Goal: Transaction & Acquisition: Download file/media

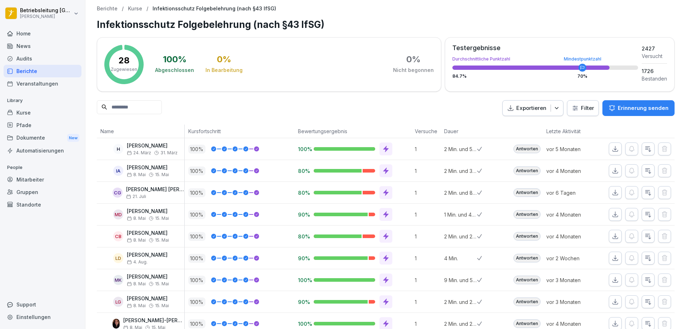
click at [46, 35] on div "Home" at bounding box center [43, 33] width 78 height 13
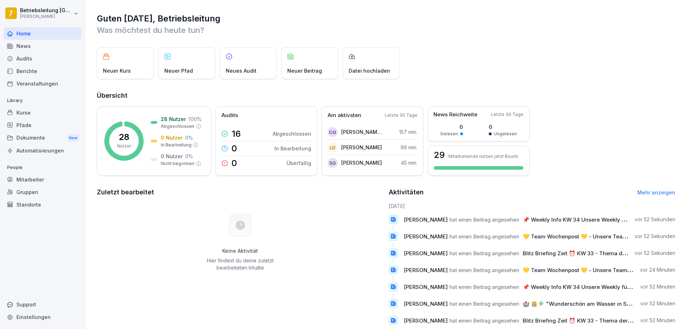
click at [46, 45] on div "News" at bounding box center [43, 46] width 78 height 13
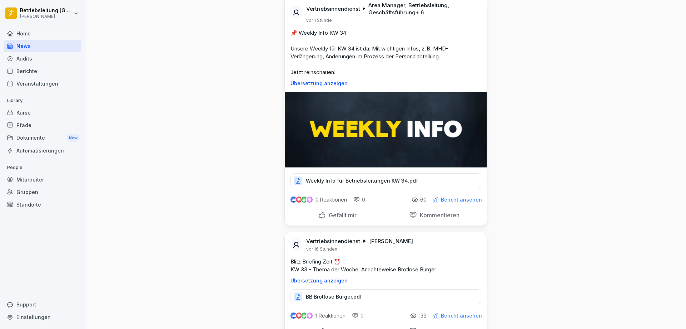
scroll to position [250, 0]
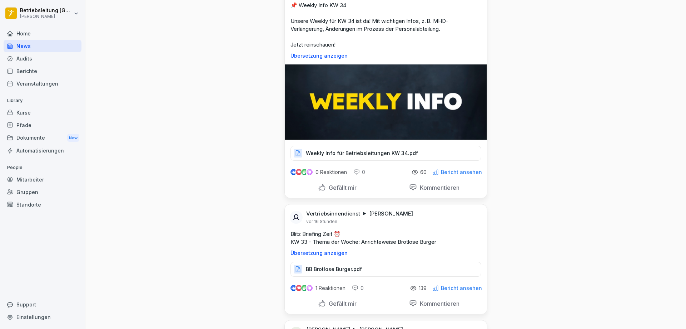
click at [374, 158] on div "Weekly Info für Betriebsleitungen KW 34.pdf" at bounding box center [386, 153] width 191 height 15
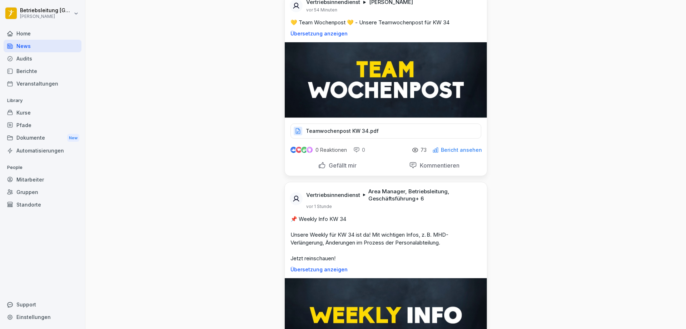
scroll to position [36, 0]
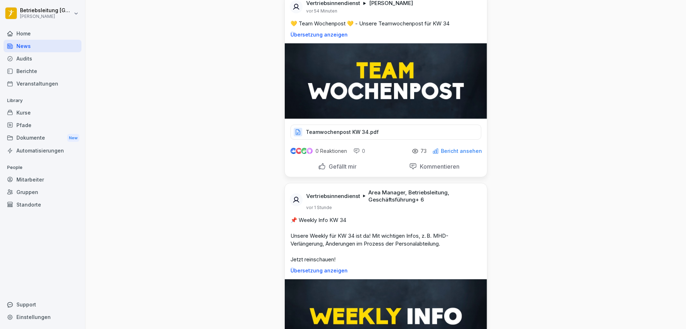
click at [364, 137] on div "Teamwochenpost KW 34.pdf" at bounding box center [386, 131] width 191 height 15
click at [374, 126] on div "Teamwochenpost KW 34.pdf" at bounding box center [386, 131] width 191 height 15
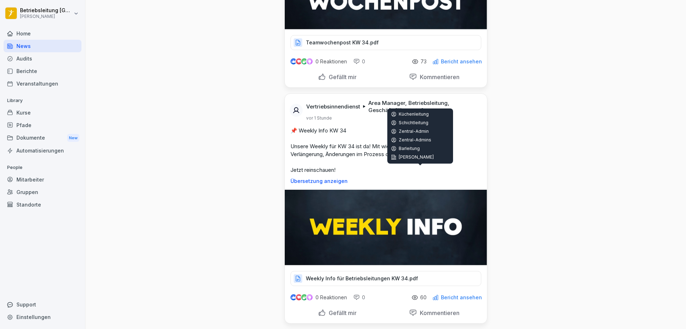
scroll to position [179, 0]
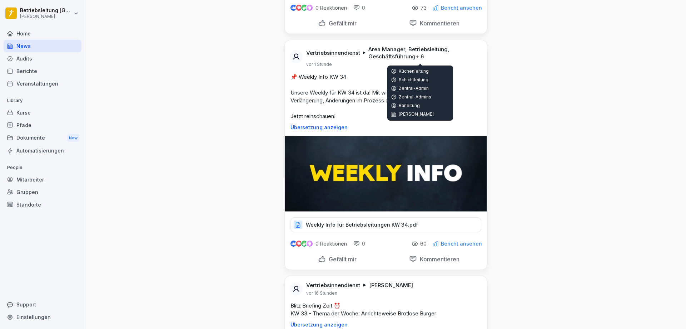
click at [384, 223] on p "Weekly Info für Betriebsleitungen KW 34.pdf" at bounding box center [362, 224] width 112 height 7
